Goal: Transaction & Acquisition: Purchase product/service

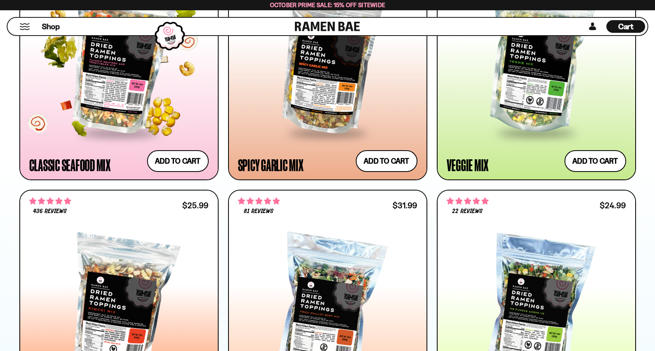
scroll to position [672, 0]
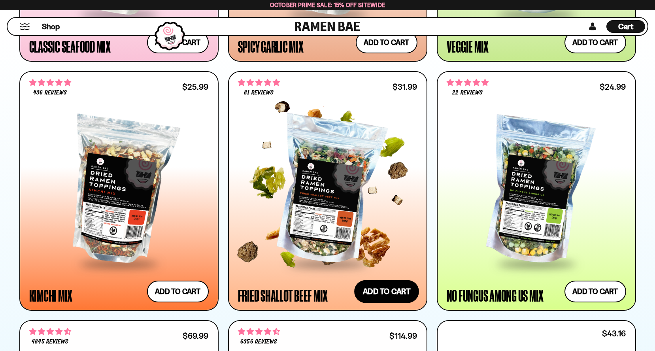
click at [366, 294] on button "Add to cart Add ― Regular price $31.99 Regular price Sale price $31.99 Unit pri…" at bounding box center [386, 291] width 65 height 23
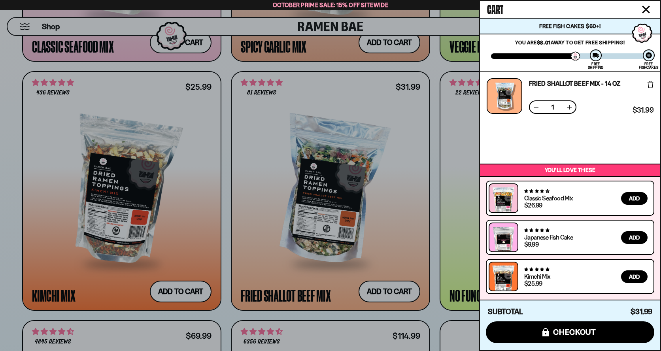
click at [642, 11] on icon "Close cart" at bounding box center [646, 10] width 8 height 8
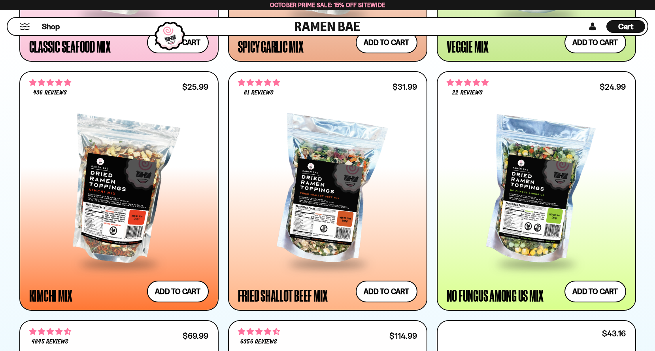
click at [619, 25] on span "Cart" at bounding box center [625, 26] width 15 height 9
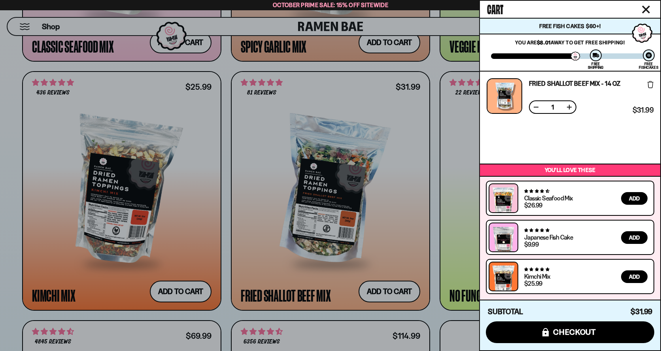
click at [365, 143] on div at bounding box center [330, 175] width 661 height 351
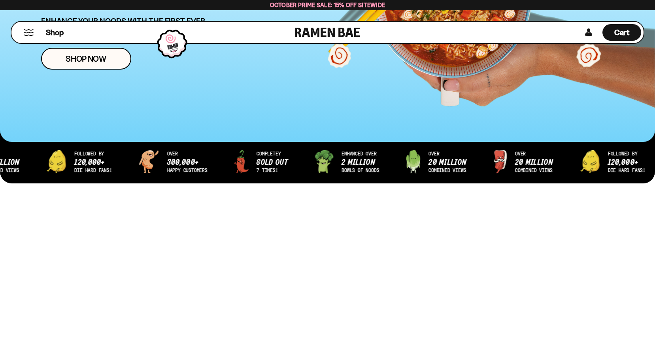
scroll to position [0, 0]
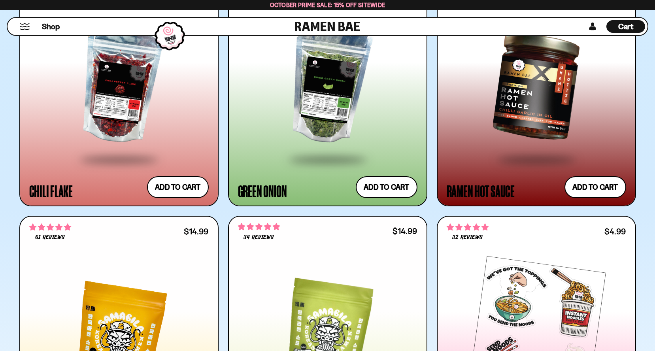
scroll to position [2845, 0]
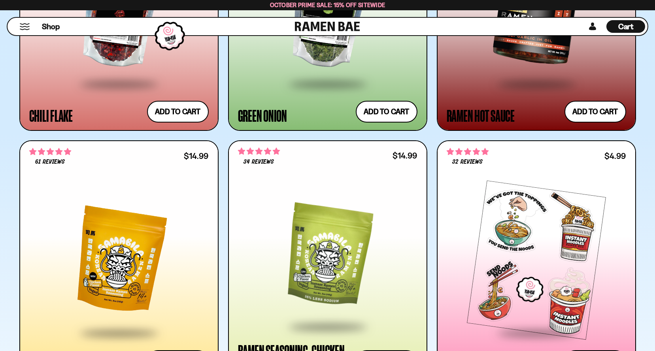
click at [61, 155] on span "4.84 stars" at bounding box center [59, 151] width 9 height 7
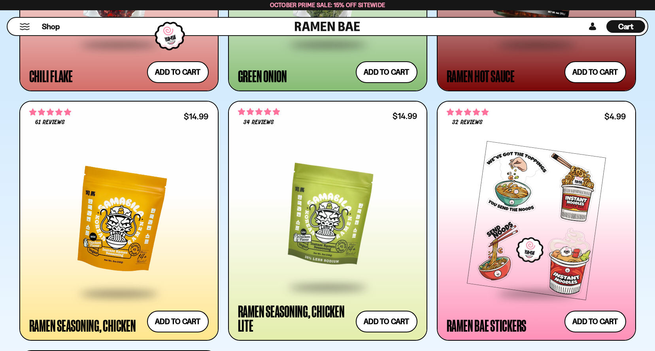
click at [47, 113] on span "4.84 stars" at bounding box center [51, 112] width 9 height 7
click at [44, 130] on div at bounding box center [118, 217] width 179 height 175
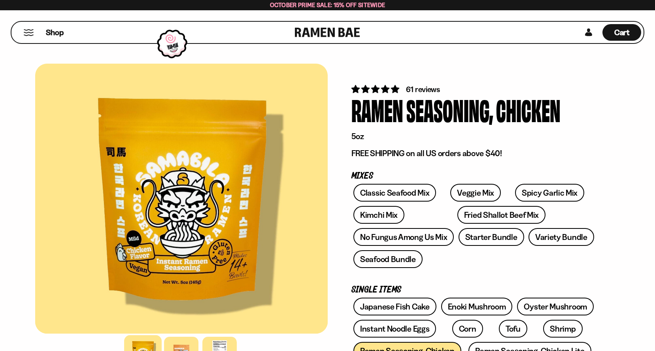
click at [408, 89] on span "61 reviews" at bounding box center [423, 89] width 34 height 9
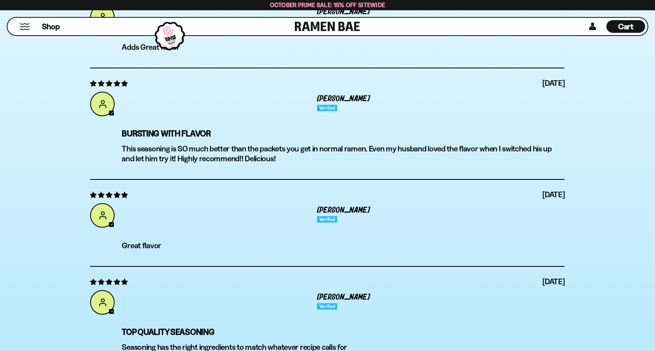
scroll to position [2986, 0]
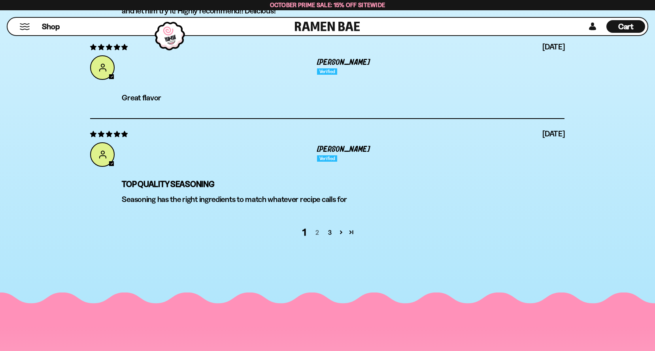
click at [315, 233] on link "2" at bounding box center [317, 232] width 13 height 9
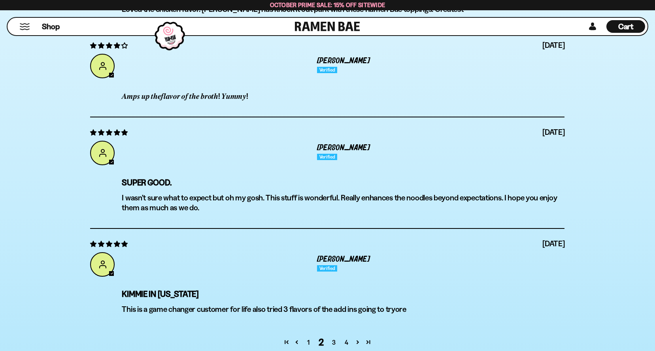
scroll to position [2614, 0]
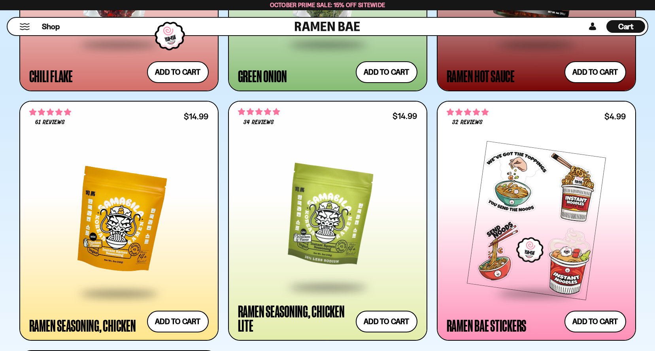
scroll to position [2885, 0]
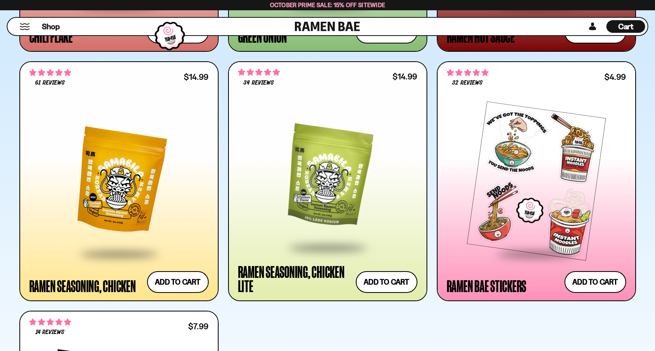
scroll to position [3122, 0]
